Goal: Task Accomplishment & Management: Manage account settings

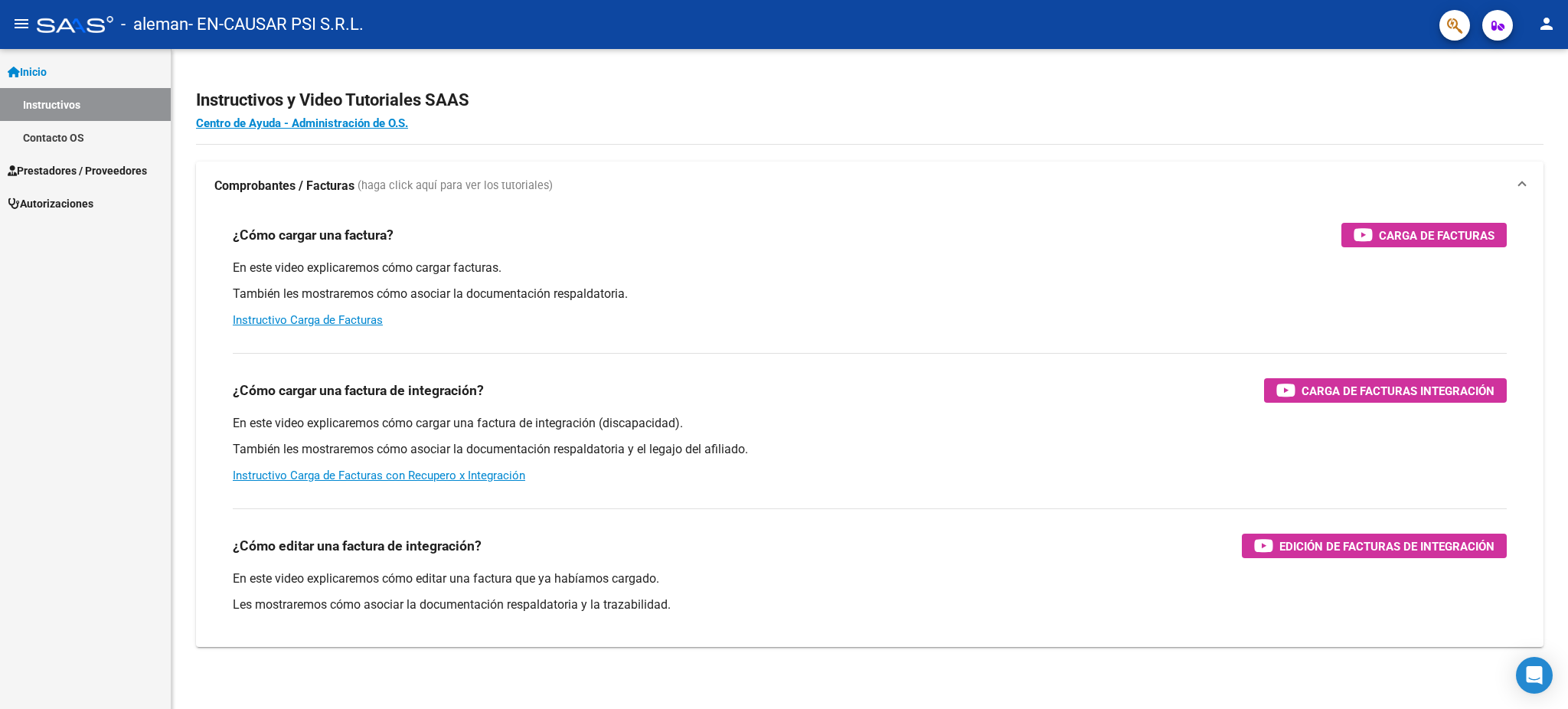
click at [88, 170] on span "Prestadores / Proveedores" at bounding box center [77, 170] width 139 height 17
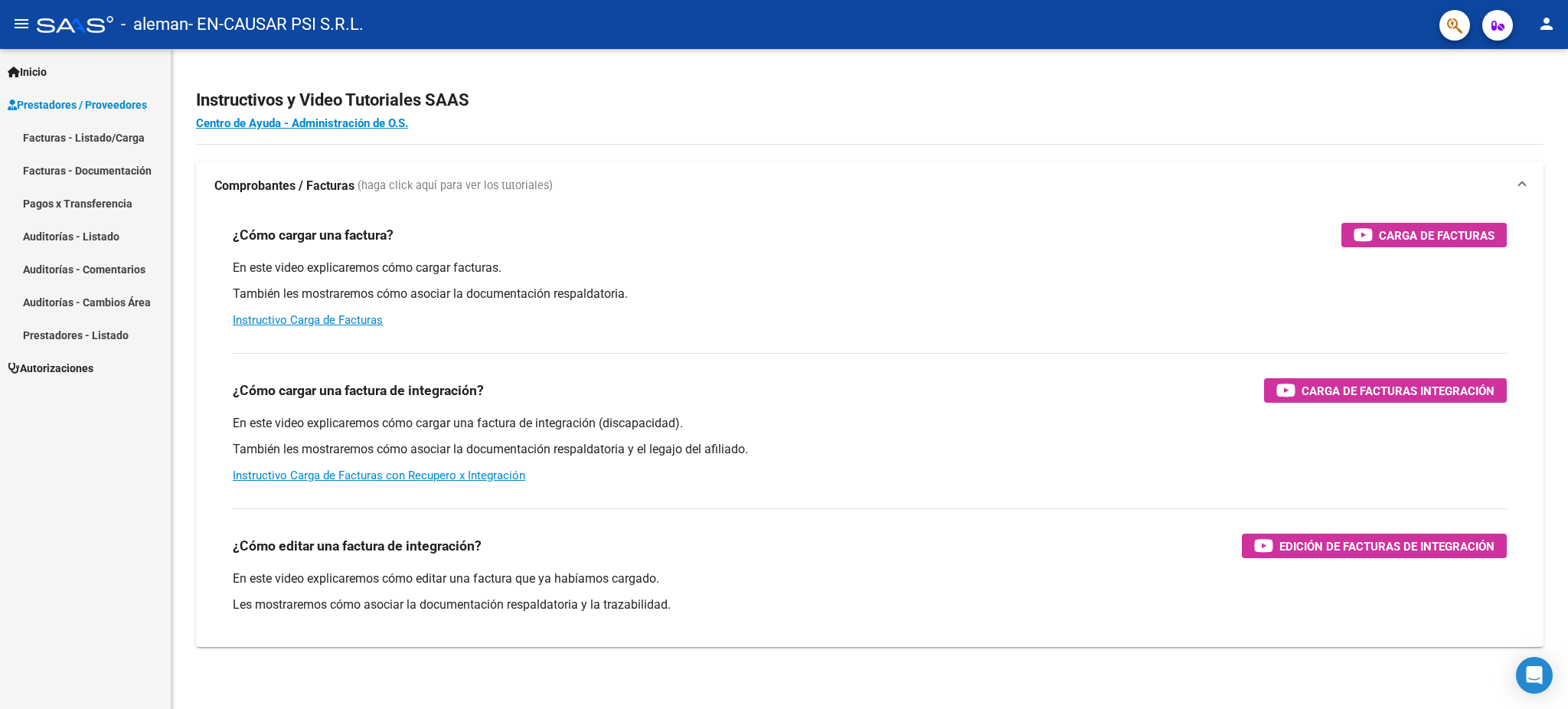
click at [81, 140] on link "Facturas - Listado/Carga" at bounding box center [85, 138] width 170 height 33
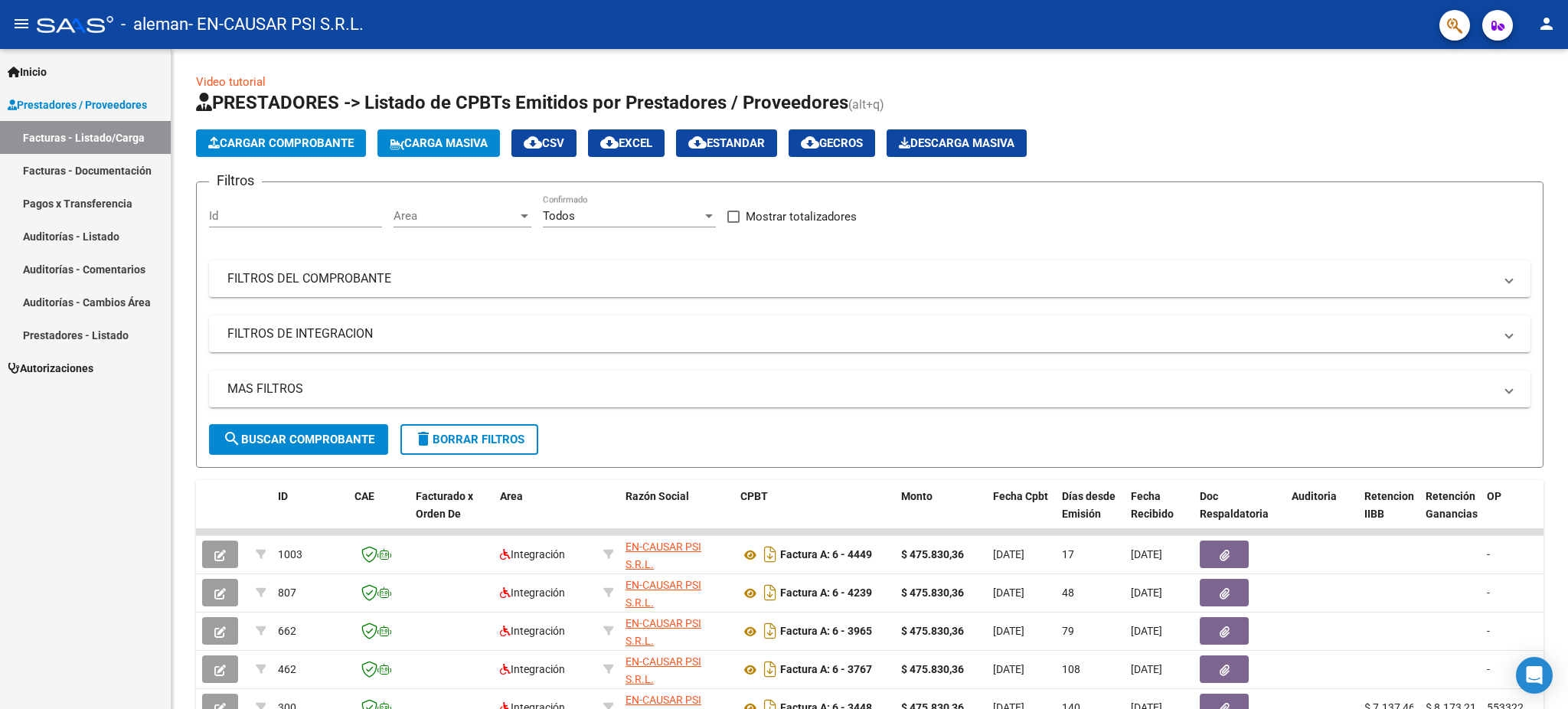
click at [91, 204] on link "Pagos x Transferencia" at bounding box center [85, 203] width 170 height 33
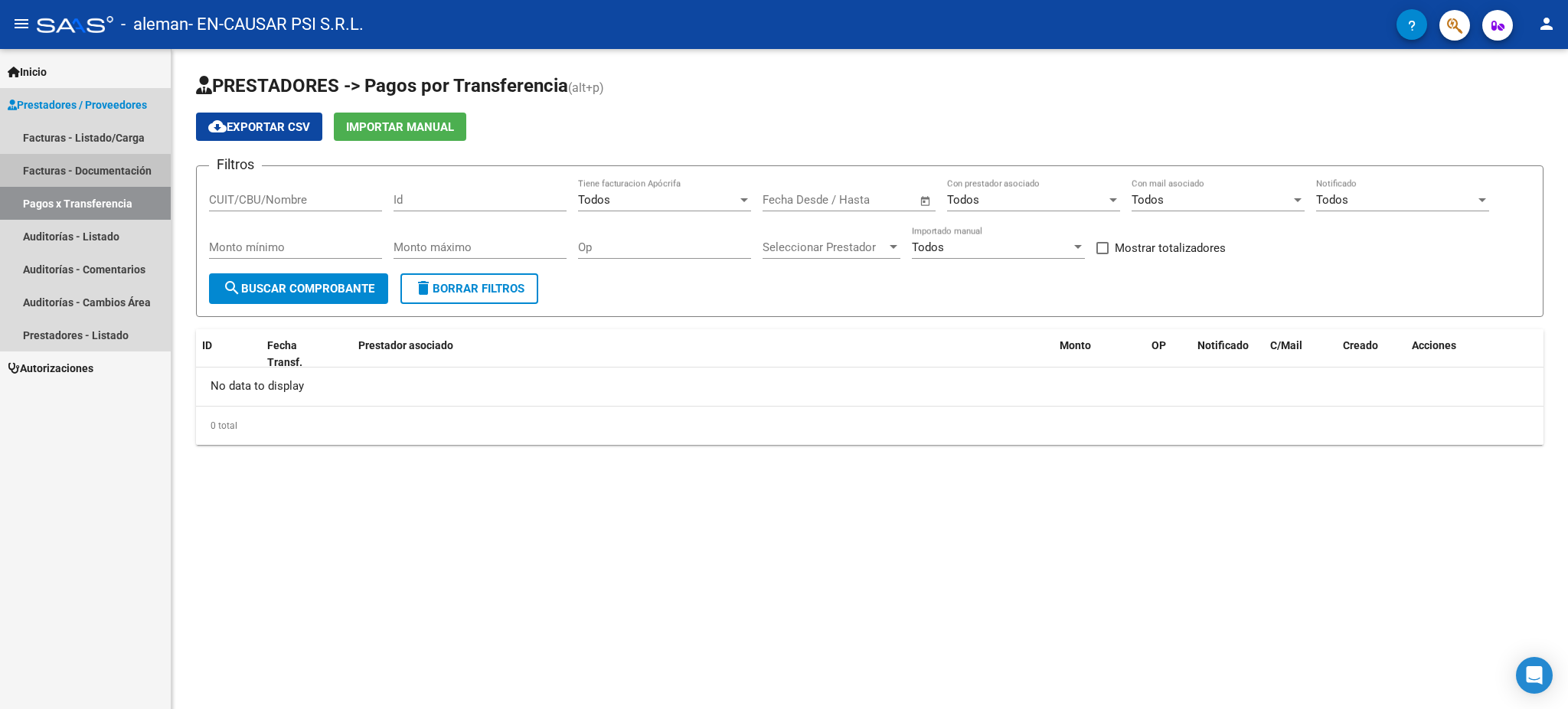
click at [74, 171] on link "Facturas - Documentación" at bounding box center [85, 170] width 170 height 33
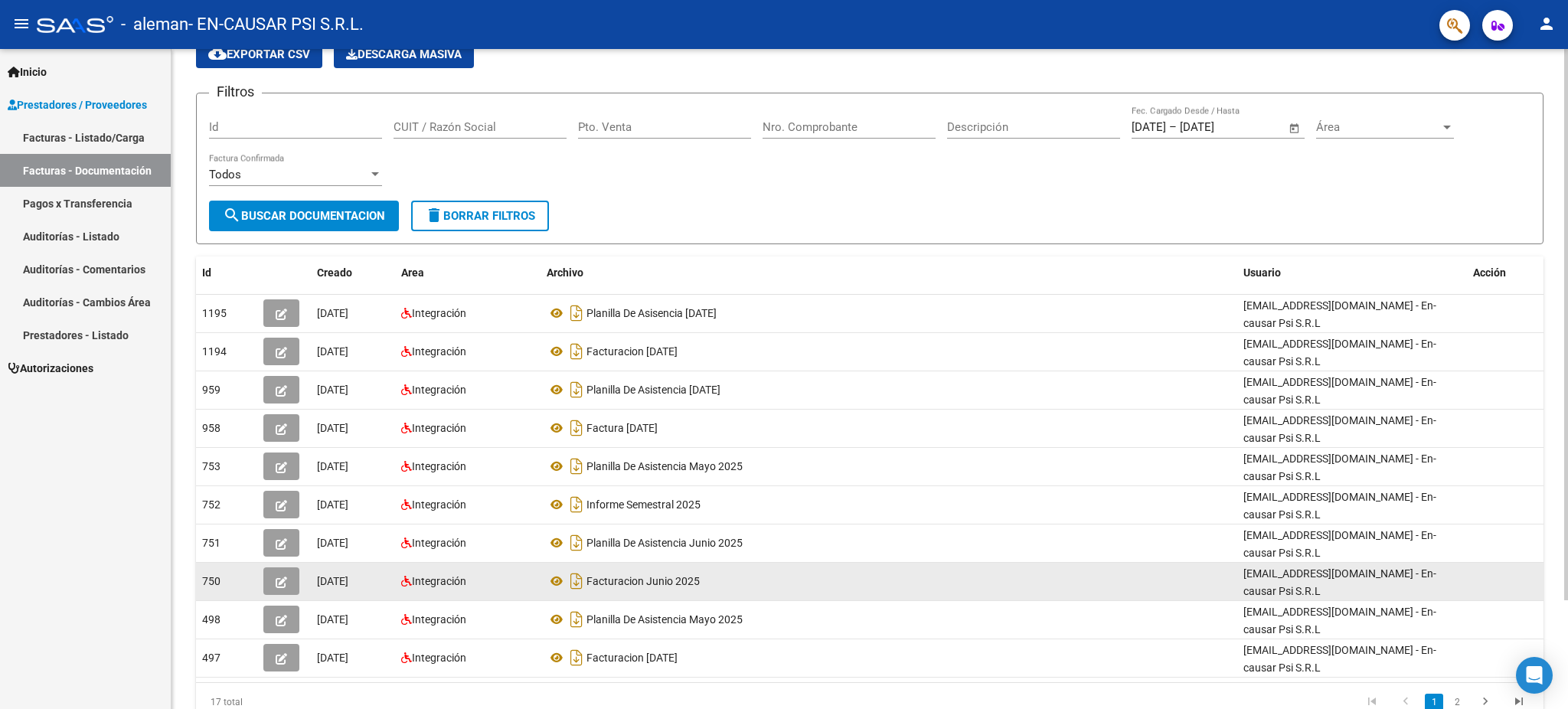
scroll to position [130, 0]
